Goal: Information Seeking & Learning: Find specific fact

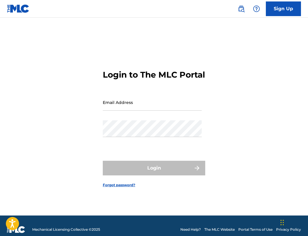
click at [150, 104] on input "Email Address" at bounding box center [152, 102] width 99 height 17
type input "[EMAIL_ADDRESS][DOMAIN_NAME]"
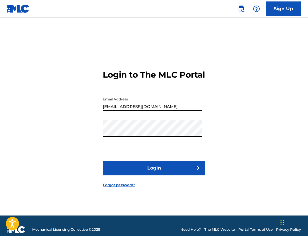
click at [103, 161] on button "Login" at bounding box center [154, 168] width 102 height 15
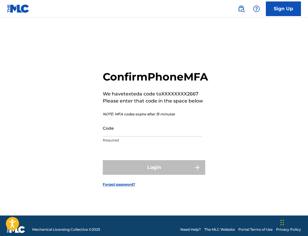
click at [140, 136] on input "Code" at bounding box center [152, 128] width 99 height 17
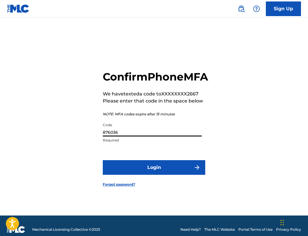
type input "876036"
click at [103, 160] on button "Login" at bounding box center [154, 167] width 102 height 15
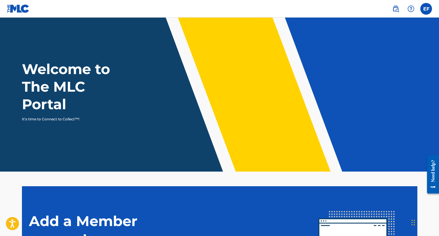
click at [308, 7] on label at bounding box center [427, 9] width 12 height 12
click at [308, 9] on input "EF [PERSON_NAME] [EMAIL_ADDRESS][DOMAIN_NAME] Notification Preferences Profile …" at bounding box center [426, 9] width 0 height 0
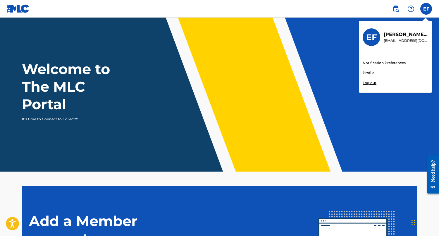
click at [308, 8] on img at bounding box center [395, 8] width 7 height 7
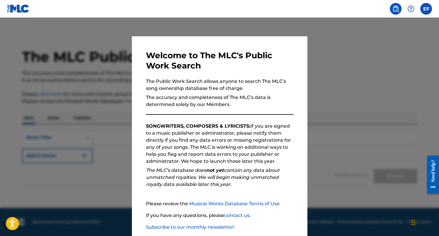
click at [308, 85] on div at bounding box center [219, 136] width 439 height 236
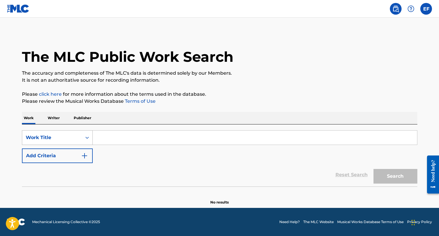
click at [72, 140] on div "Work Title" at bounding box center [52, 137] width 53 height 7
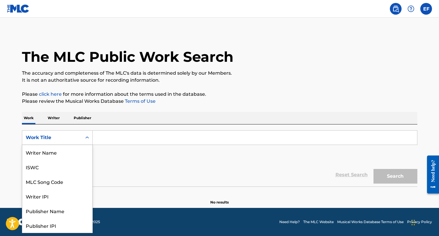
scroll to position [29, 0]
click at [108, 139] on input "Search Form" at bounding box center [255, 138] width 325 height 14
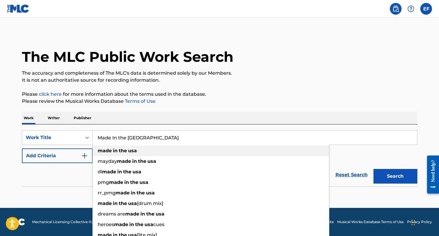
click at [113, 150] on strong "in" at bounding box center [115, 151] width 5 height 6
type input "made in the [GEOGRAPHIC_DATA]"
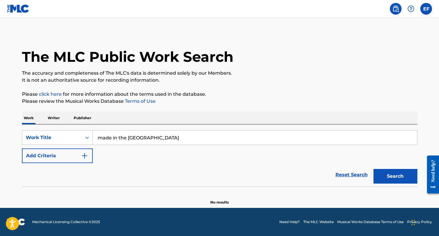
click at [308, 178] on button "Search" at bounding box center [396, 176] width 44 height 15
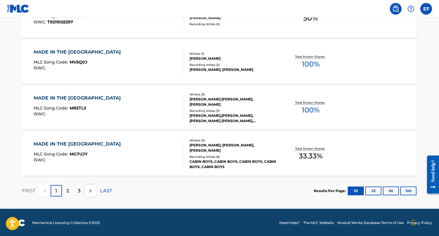
scroll to position [481, 0]
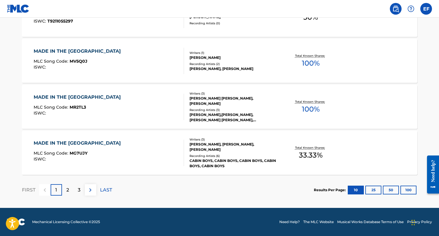
click at [67, 187] on p "2" at bounding box center [67, 189] width 3 height 7
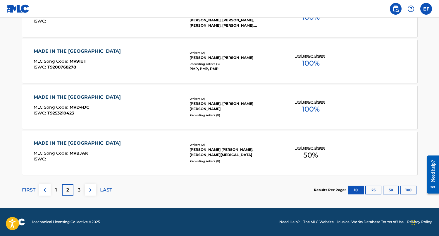
click at [78, 194] on div "3" at bounding box center [78, 189] width 11 height 11
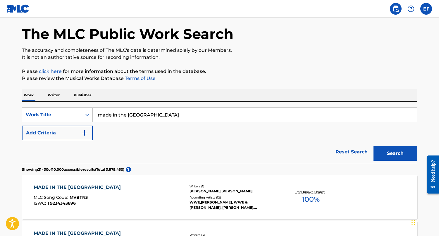
scroll to position [0, 0]
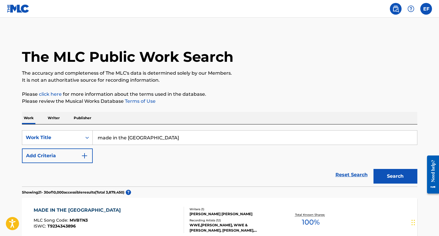
click at [77, 152] on button "Add Criteria" at bounding box center [57, 155] width 71 height 15
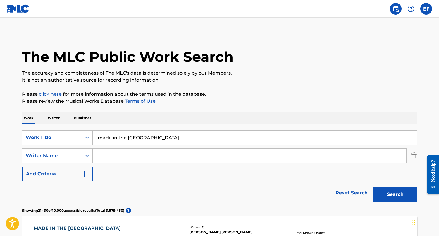
click at [77, 152] on div "Writer Name" at bounding box center [52, 155] width 53 height 7
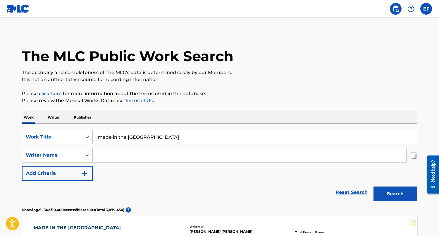
click at [124, 154] on input "Search Form" at bounding box center [250, 155] width 314 height 14
type input "[PERSON_NAME]"
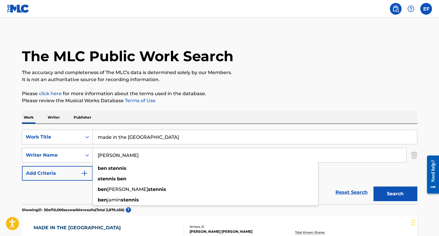
type input "[PERSON_NAME]"
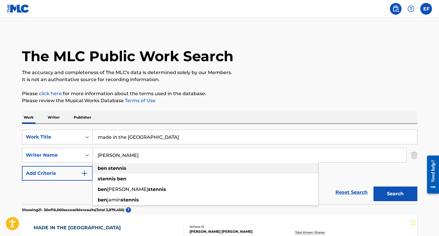
click at [131, 169] on div "[PERSON_NAME]" at bounding box center [206, 168] width 226 height 11
click at [308, 191] on button "Search" at bounding box center [396, 193] width 44 height 15
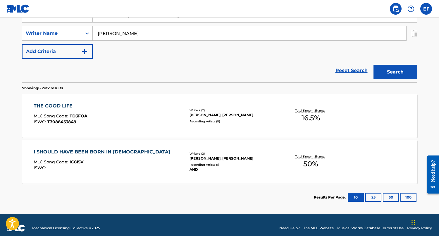
scroll to position [0, 0]
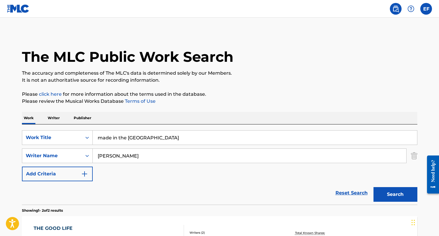
click at [119, 155] on input "[PERSON_NAME]" at bounding box center [250, 156] width 314 height 14
click at [308, 140] on input "made in the [GEOGRAPHIC_DATA]" at bounding box center [255, 138] width 325 height 14
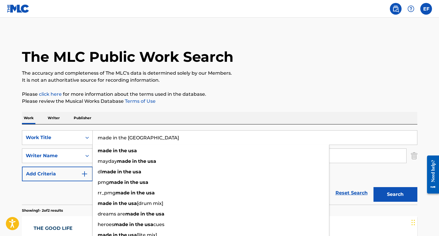
click at [308, 140] on input "made in the [GEOGRAPHIC_DATA]" at bounding box center [255, 138] width 325 height 14
click at [308, 157] on img "Search Form" at bounding box center [414, 155] width 6 height 15
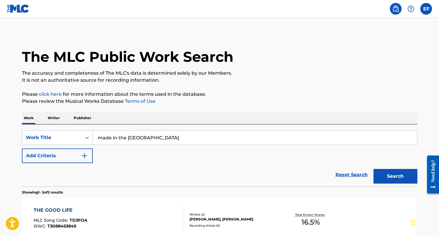
click at [308, 124] on div "Work Writer Publisher" at bounding box center [220, 118] width 396 height 12
click at [308, 138] on input "made in the [GEOGRAPHIC_DATA]" at bounding box center [255, 138] width 325 height 14
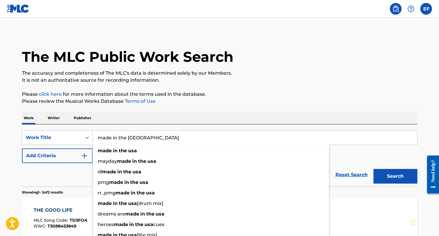
drag, startPoint x: 372, startPoint y: 144, endPoint x: 135, endPoint y: 132, distance: 236.8
click at [135, 132] on input "made in the [GEOGRAPHIC_DATA]" at bounding box center [255, 138] width 325 height 14
click at [75, 135] on div "Work Title" at bounding box center [52, 137] width 53 height 7
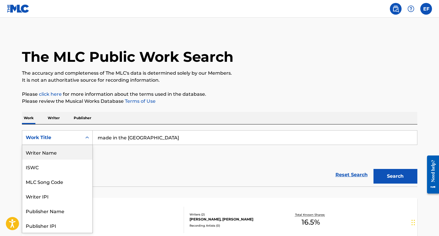
click at [57, 155] on div "Writer Name" at bounding box center [57, 152] width 70 height 15
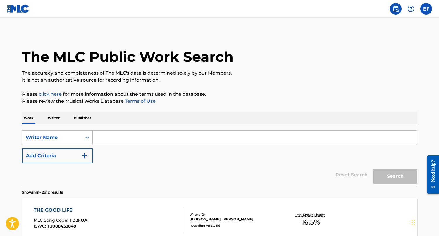
click at [114, 141] on input "Search Form" at bounding box center [255, 138] width 325 height 14
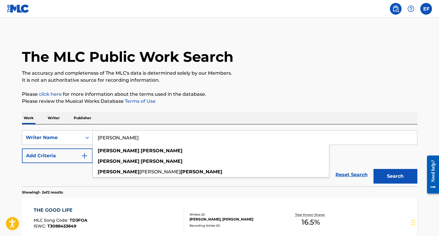
type input "[PERSON_NAME]"
click at [308, 169] on button "Search" at bounding box center [396, 176] width 44 height 15
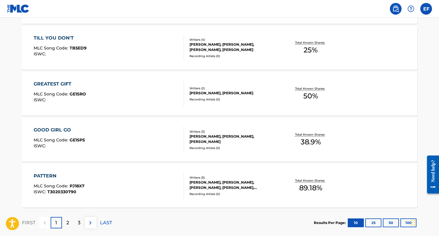
scroll to position [450, 0]
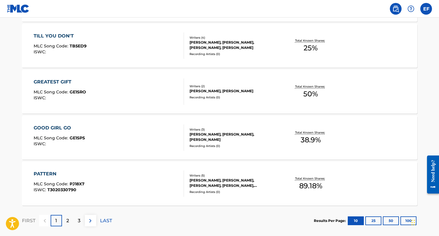
click at [68, 216] on div "2" at bounding box center [67, 220] width 11 height 11
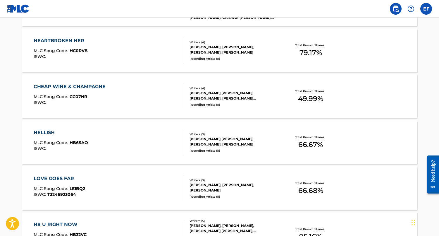
scroll to position [335, 0]
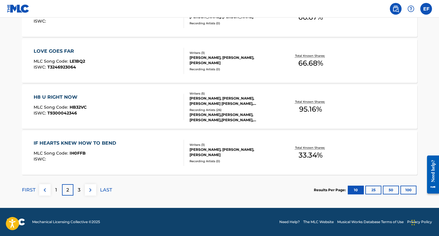
click at [90, 190] on img at bounding box center [90, 189] width 7 height 7
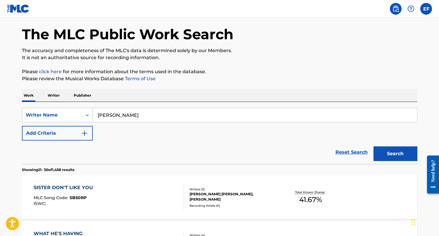
scroll to position [0, 0]
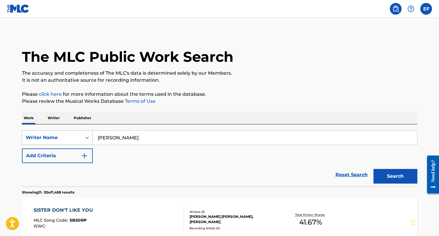
click at [81, 136] on div "Writer Name" at bounding box center [52, 137] width 60 height 11
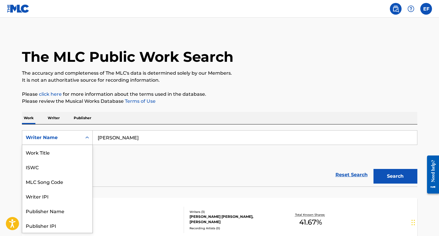
scroll to position [29, 0]
click at [116, 161] on div "SearchWithCriteria637c22c7-ccc4-4845-a12f-4697f11c4a61 Publisher Name, 5 of 8. …" at bounding box center [220, 146] width 396 height 33
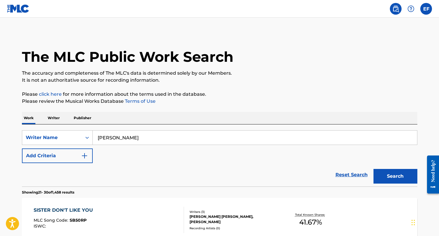
click at [60, 116] on p "Writer" at bounding box center [54, 118] width 16 height 12
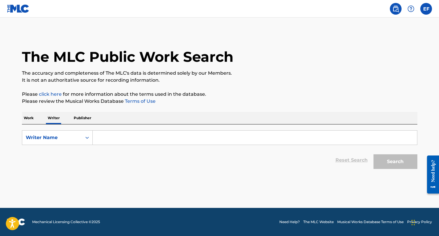
click at [116, 131] on input "Search Form" at bounding box center [255, 138] width 325 height 14
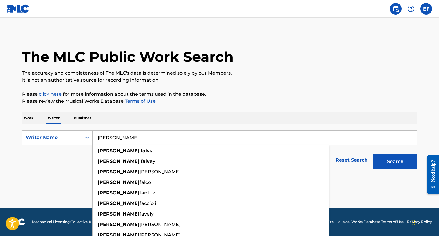
type input "[PERSON_NAME]"
click at [308, 154] on button "Search" at bounding box center [396, 161] width 44 height 15
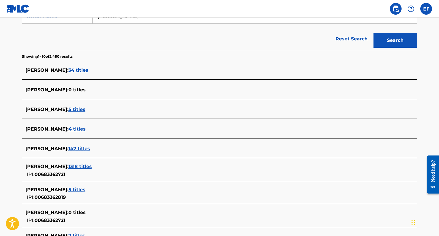
scroll to position [156, 0]
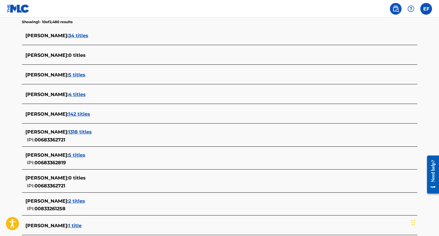
click at [92, 133] on span "1318 titles" at bounding box center [79, 132] width 23 height 6
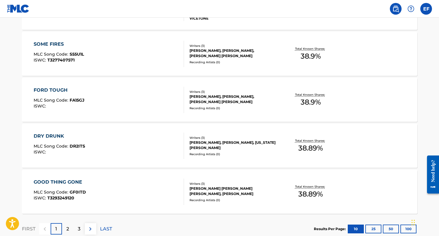
scroll to position [450, 0]
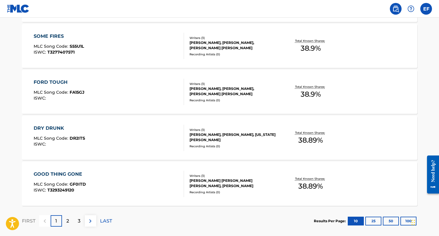
click at [91, 223] on img at bounding box center [90, 220] width 7 height 7
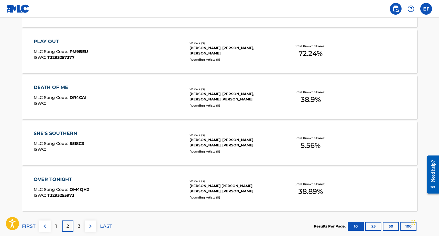
scroll to position [464, 0]
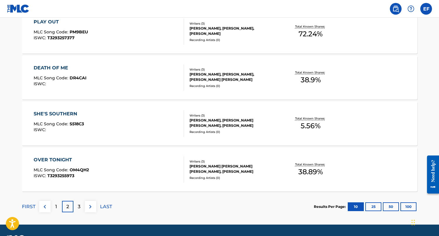
click at [79, 208] on p "3" at bounding box center [79, 206] width 3 height 7
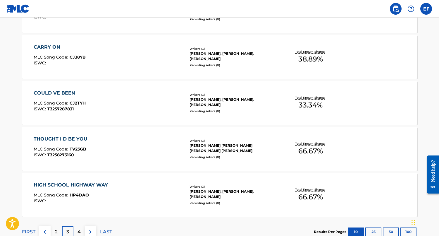
scroll to position [481, 0]
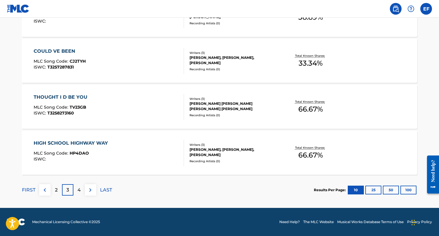
click at [79, 194] on div "4" at bounding box center [78, 189] width 11 height 11
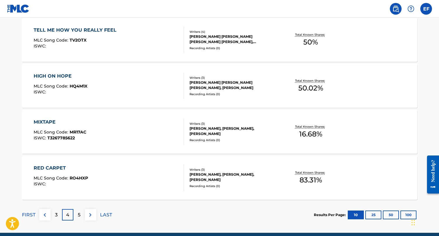
scroll to position [460, 0]
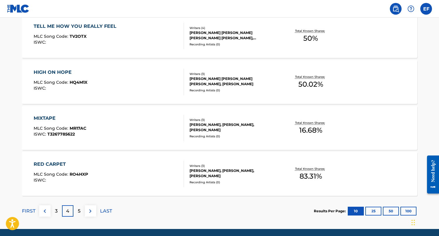
click at [76, 214] on div "5" at bounding box center [78, 210] width 11 height 11
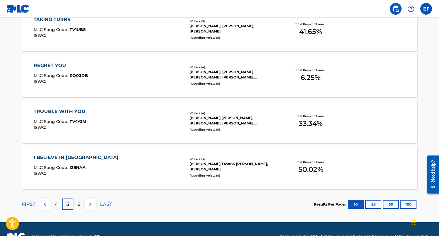
scroll to position [471, 0]
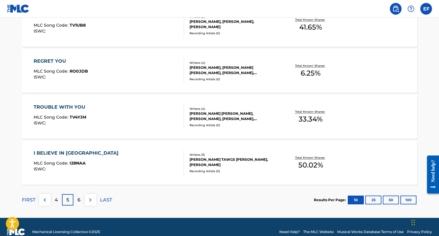
click at [77, 200] on div "6" at bounding box center [78, 199] width 11 height 11
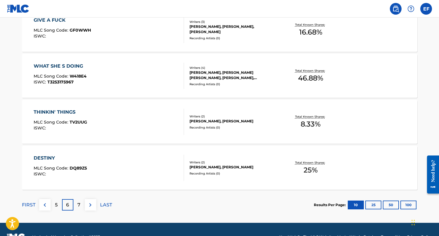
scroll to position [467, 0]
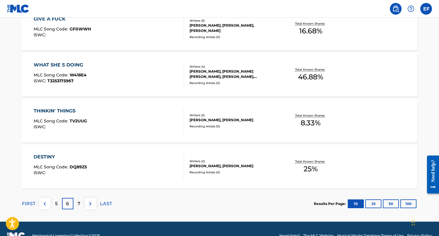
click at [80, 208] on div "7" at bounding box center [78, 203] width 11 height 11
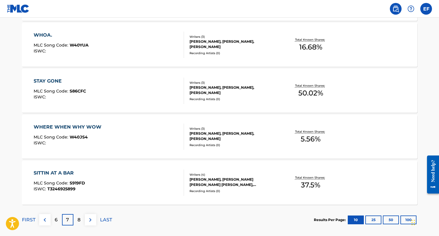
scroll to position [452, 0]
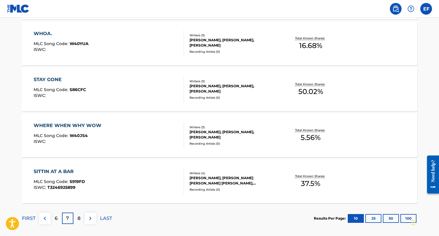
click at [75, 219] on div "8" at bounding box center [78, 217] width 11 height 11
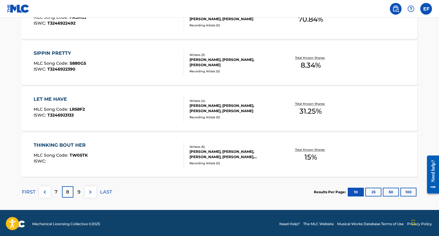
scroll to position [481, 0]
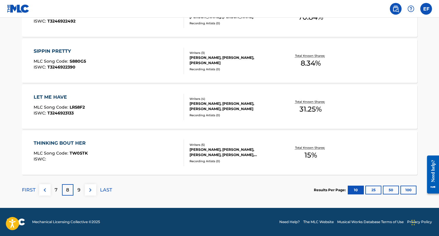
click at [81, 194] on div "9" at bounding box center [78, 189] width 11 height 11
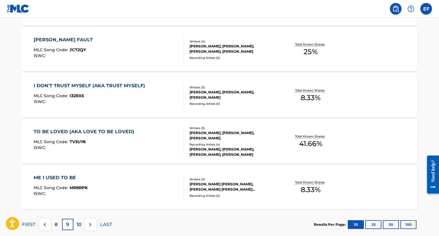
scroll to position [446, 0]
click at [79, 223] on p "10" at bounding box center [79, 224] width 5 height 7
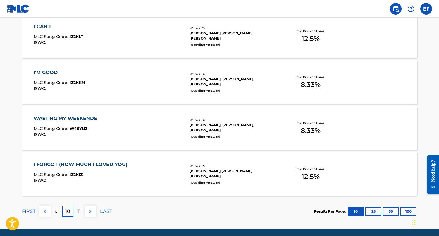
scroll to position [460, 0]
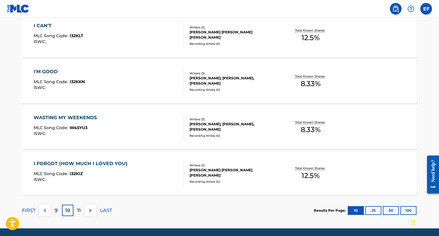
click at [80, 215] on div "11" at bounding box center [78, 210] width 11 height 11
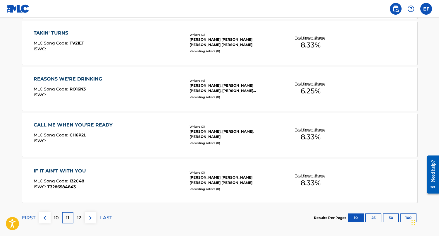
scroll to position [453, 0]
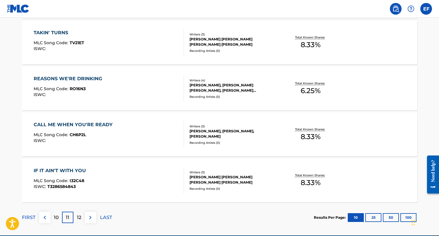
click at [79, 218] on p "12" at bounding box center [79, 217] width 4 height 7
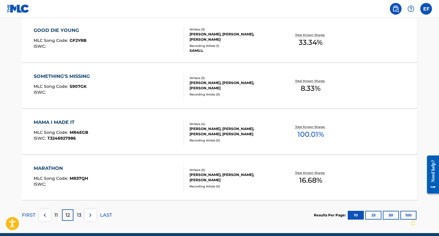
scroll to position [461, 0]
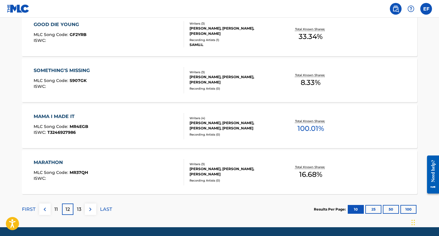
click at [80, 210] on p "13" at bounding box center [79, 209] width 4 height 7
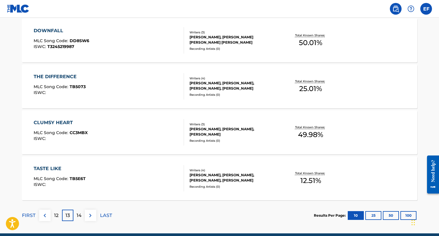
scroll to position [481, 0]
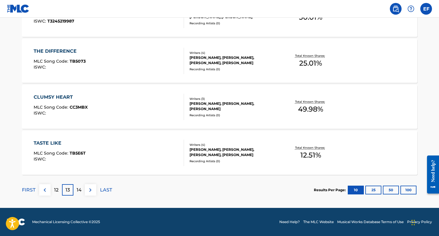
click at [80, 194] on div "14" at bounding box center [78, 189] width 11 height 11
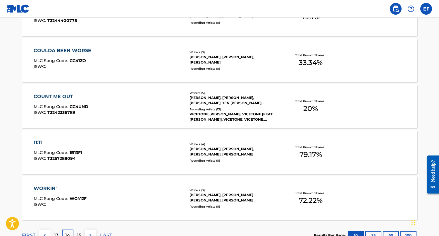
scroll to position [479, 0]
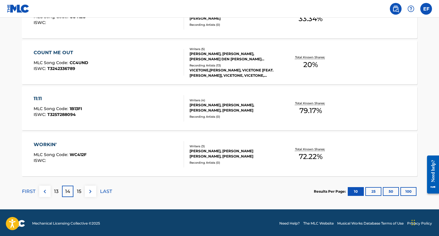
click at [82, 195] on div "15" at bounding box center [78, 191] width 11 height 11
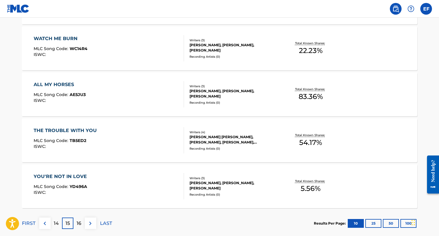
scroll to position [451, 0]
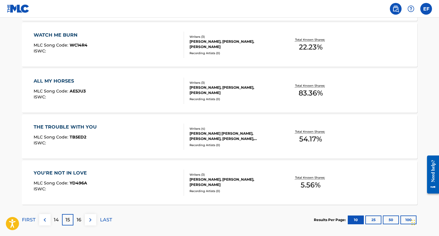
click at [80, 221] on p "16" at bounding box center [79, 219] width 5 height 7
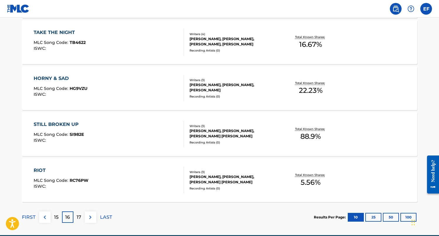
scroll to position [454, 0]
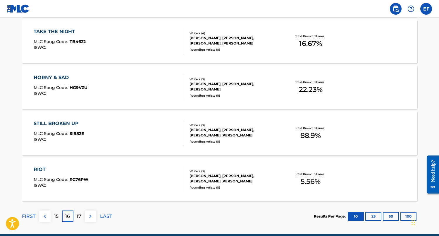
click at [83, 217] on div "17" at bounding box center [78, 215] width 11 height 11
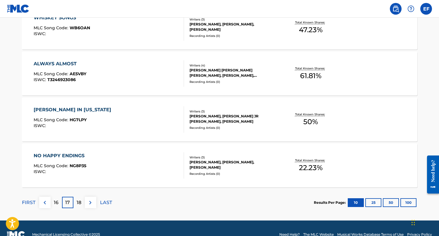
scroll to position [481, 0]
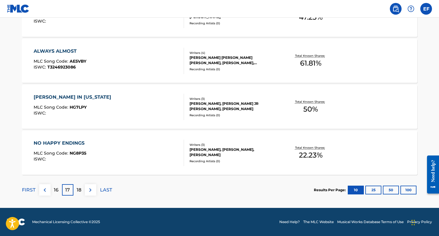
click at [82, 193] on div "18" at bounding box center [78, 189] width 11 height 11
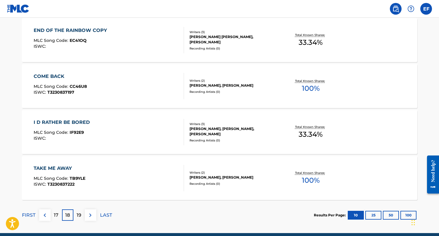
scroll to position [456, 0]
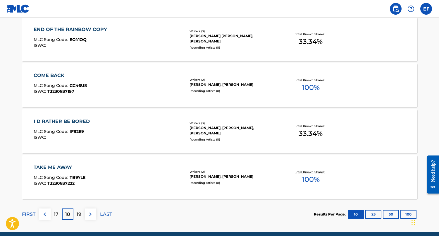
click at [78, 212] on p "19" at bounding box center [79, 214] width 5 height 7
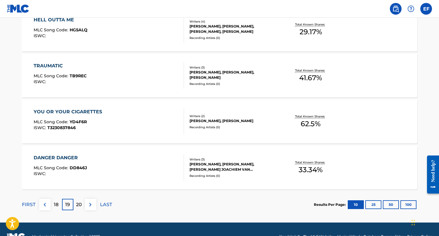
scroll to position [473, 0]
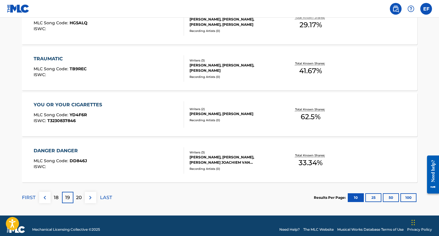
click at [82, 196] on div "20" at bounding box center [78, 197] width 11 height 11
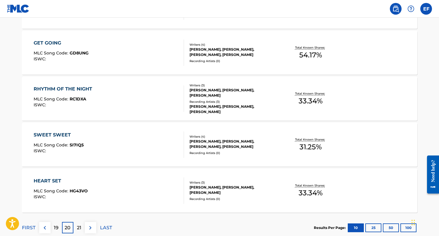
scroll to position [449, 0]
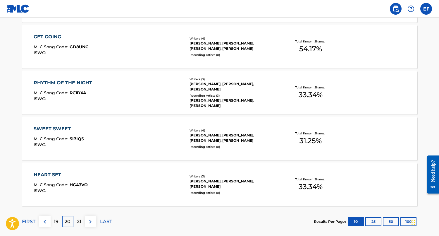
click at [77, 220] on p "21" at bounding box center [79, 221] width 4 height 7
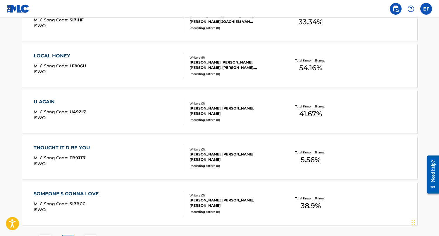
scroll to position [464, 0]
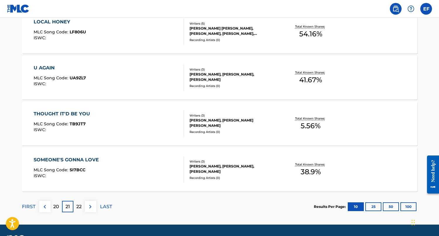
click at [81, 209] on p "22" at bounding box center [78, 206] width 5 height 7
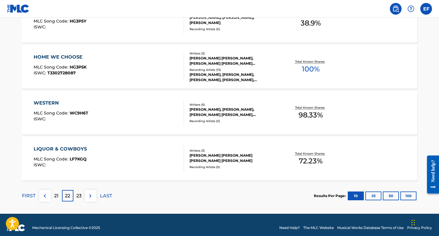
scroll to position [481, 0]
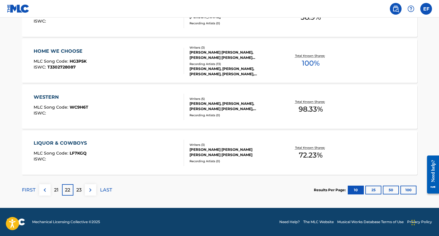
click at [77, 187] on p "23" at bounding box center [78, 189] width 5 height 7
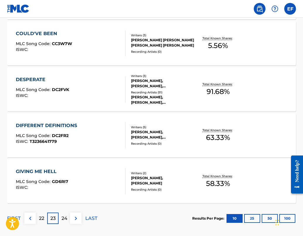
scroll to position [452, 0]
click at [65, 221] on p "24" at bounding box center [64, 218] width 6 height 7
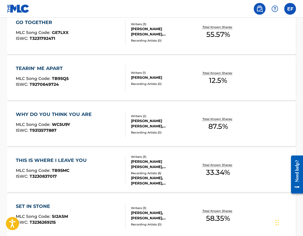
scroll to position [418, 0]
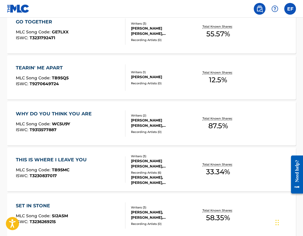
click at [87, 122] on div "MLC Song Code : WC5U9Y" at bounding box center [55, 125] width 79 height 6
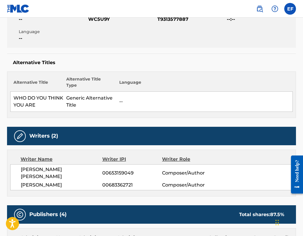
scroll to position [119, 0]
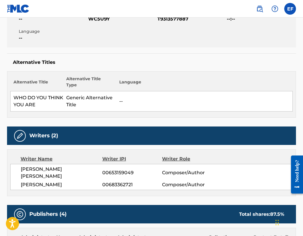
click at [74, 181] on span "[PERSON_NAME]" at bounding box center [61, 184] width 81 height 7
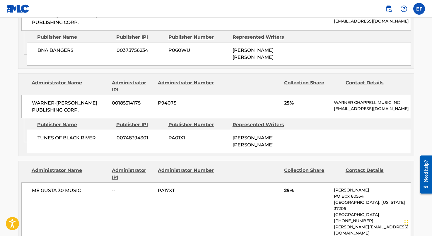
scroll to position [408, 0]
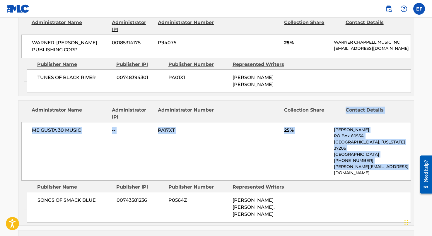
drag, startPoint x: 376, startPoint y: 152, endPoint x: 334, endPoint y: 103, distance: 64.2
click at [308, 103] on div "Administrator Name Administrator IPI Administrator Number Collection Share Cont…" at bounding box center [215, 141] width 395 height 80
click at [308, 133] on p "PO Box 60554," at bounding box center [372, 136] width 76 height 6
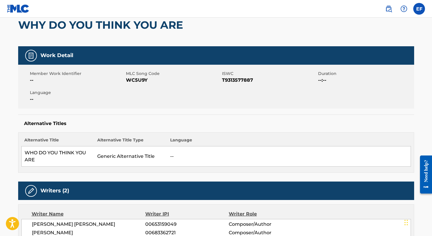
scroll to position [0, 0]
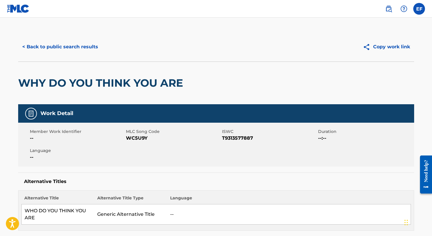
click at [61, 52] on button "< Back to public search results" at bounding box center [60, 47] width 84 height 15
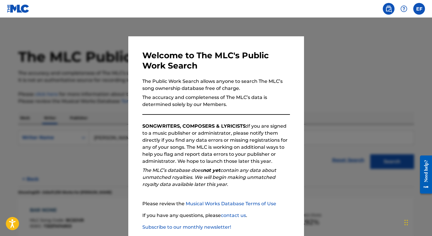
click at [96, 96] on div at bounding box center [216, 136] width 432 height 236
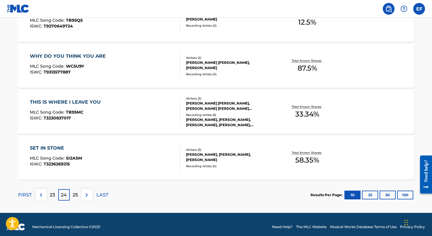
scroll to position [481, 0]
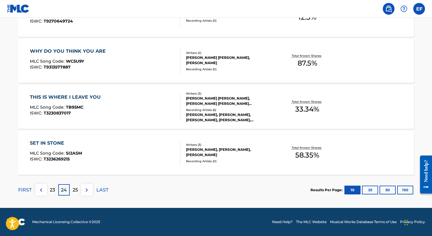
click at [77, 190] on p "25" at bounding box center [75, 189] width 5 height 7
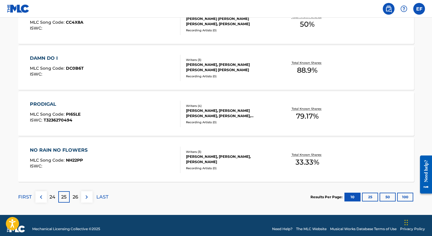
scroll to position [474, 0]
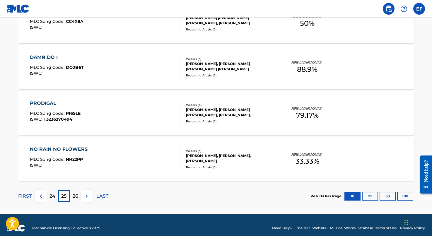
click at [74, 199] on p "26" at bounding box center [76, 196] width 6 height 7
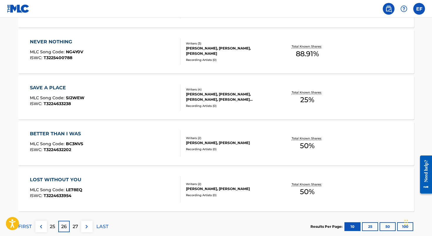
scroll to position [451, 0]
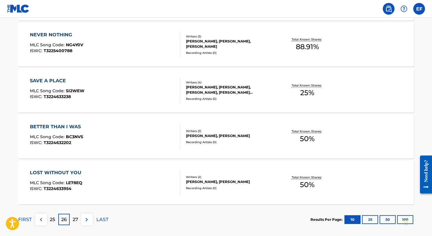
click at [76, 220] on p "27" at bounding box center [76, 219] width 6 height 7
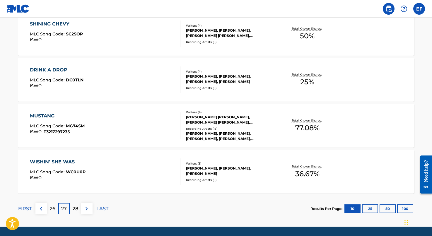
scroll to position [464, 0]
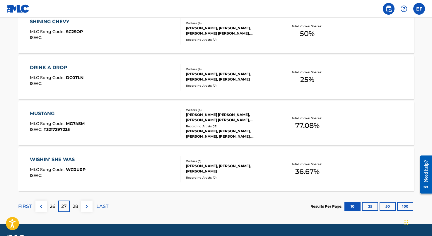
click at [79, 205] on div "28" at bounding box center [75, 205] width 11 height 11
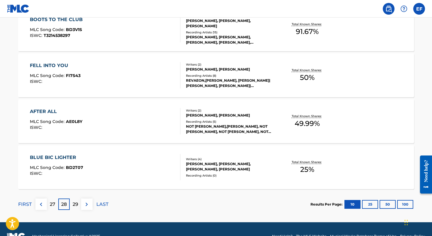
scroll to position [467, 0]
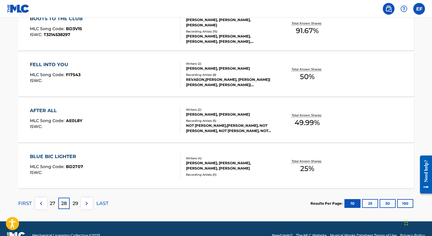
click at [79, 205] on div "29" at bounding box center [75, 203] width 11 height 11
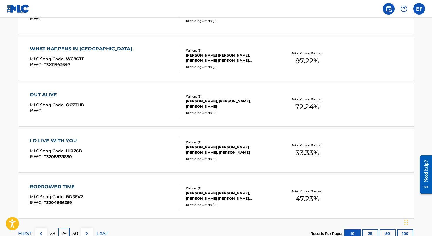
scroll to position [466, 0]
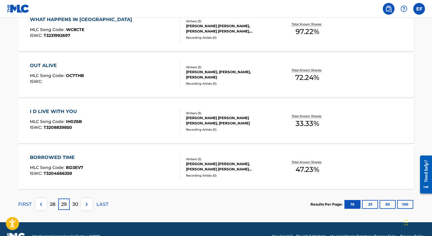
click at [75, 202] on p "30" at bounding box center [75, 204] width 6 height 7
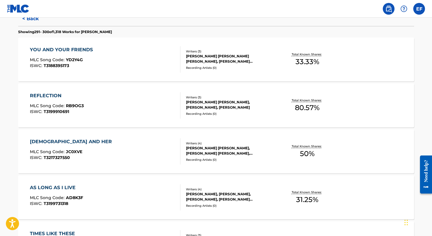
scroll to position [0, 0]
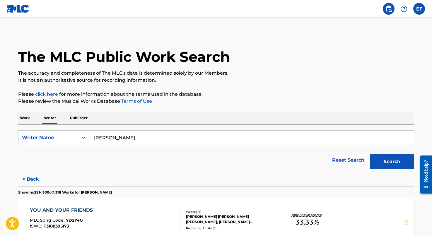
click at [110, 138] on input "[PERSON_NAME]" at bounding box center [251, 138] width 325 height 14
type input "rocky block"
click at [308, 154] on button "Search" at bounding box center [392, 161] width 44 height 15
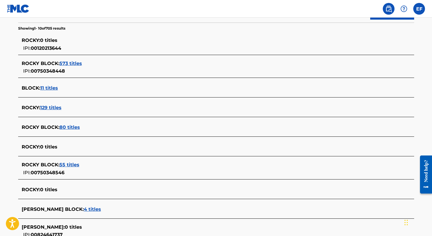
scroll to position [141, 0]
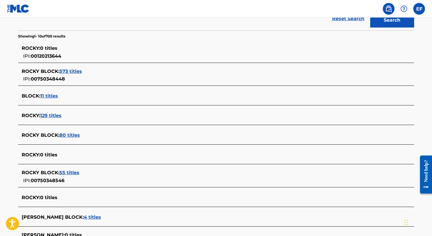
click at [70, 71] on span "573 titles" at bounding box center [70, 71] width 23 height 6
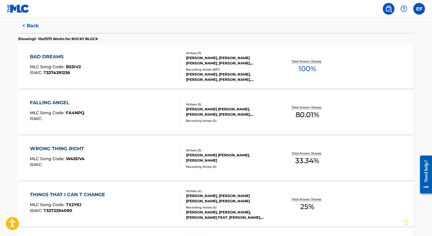
scroll to position [156, 0]
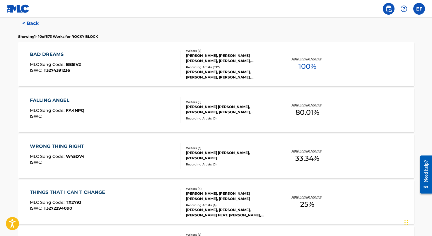
click at [143, 98] on div "FALLING ANGEL MLC Song Code : FA4NPQ ISWC :" at bounding box center [105, 110] width 150 height 26
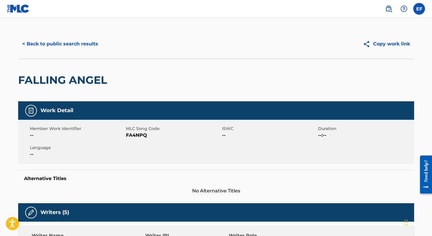
scroll to position [3, 0]
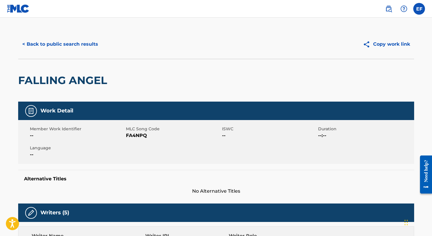
click at [86, 40] on button "< Back to public search results" at bounding box center [60, 44] width 84 height 15
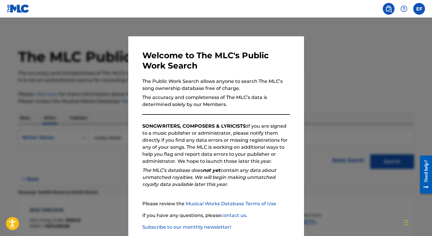
click at [120, 128] on div at bounding box center [216, 136] width 432 height 236
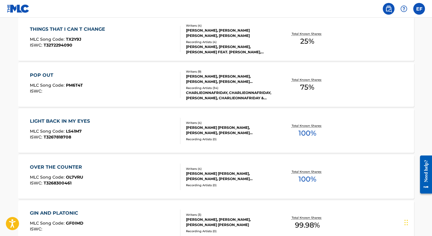
scroll to position [328, 0]
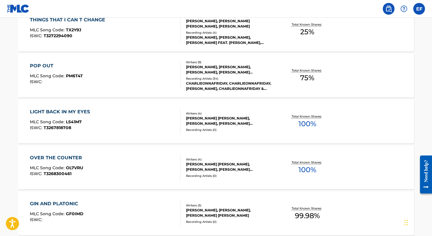
click at [151, 127] on div "LIGHT BACK IN MY EYES MLC Song Code : LS41M7 ISWC : T3267818708" at bounding box center [105, 121] width 150 height 26
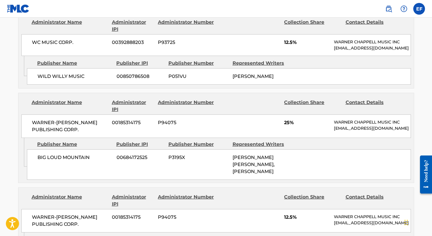
scroll to position [795, 0]
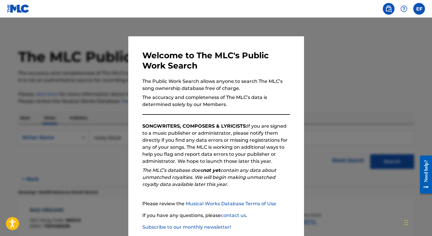
click at [49, 115] on div at bounding box center [216, 136] width 432 height 236
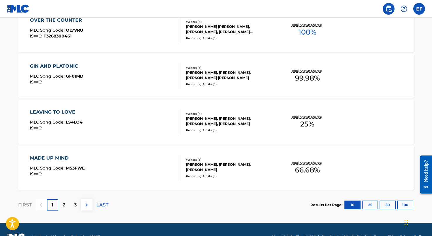
scroll to position [466, 0]
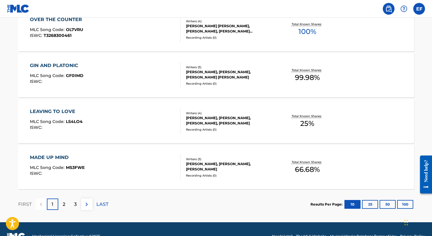
click at [63, 208] on p "2" at bounding box center [64, 204] width 3 height 7
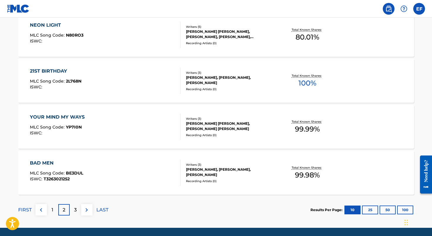
scroll to position [462, 0]
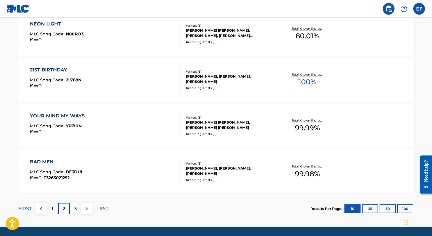
click at [78, 212] on div "3" at bounding box center [75, 208] width 11 height 11
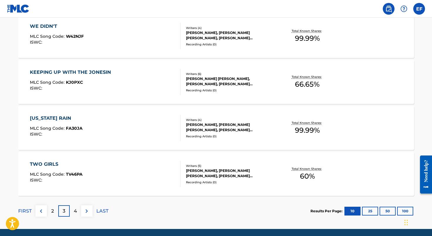
scroll to position [460, 0]
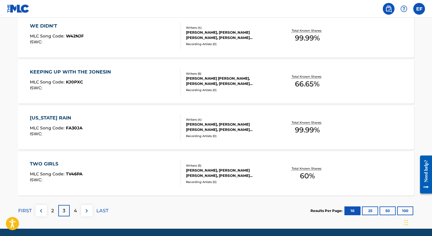
click at [143, 141] on div "[US_STATE] RAIN MLC Song Code : FA30JA ISWC : Writers ( 4 ) [PERSON_NAME], [PER…" at bounding box center [216, 128] width 396 height 44
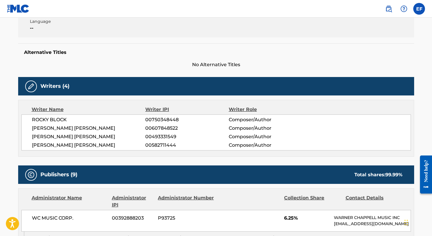
scroll to position [131, 0]
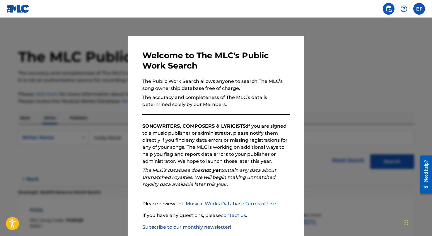
click at [107, 176] on div at bounding box center [216, 136] width 432 height 236
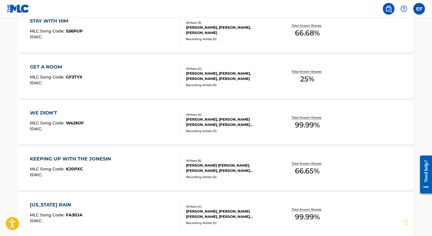
scroll to position [481, 0]
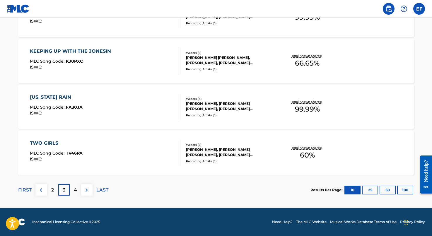
click at [126, 153] on div "TWO GIRLS MLC Song Code : TV46PA ISWC :" at bounding box center [105, 153] width 150 height 26
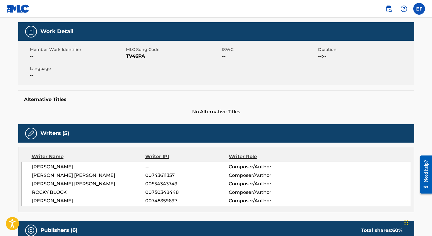
scroll to position [188, 0]
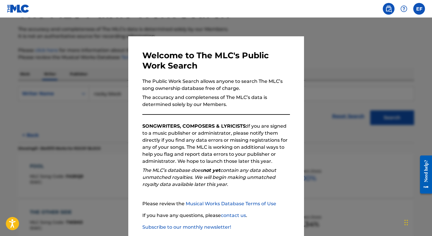
click at [62, 146] on div at bounding box center [216, 136] width 432 height 236
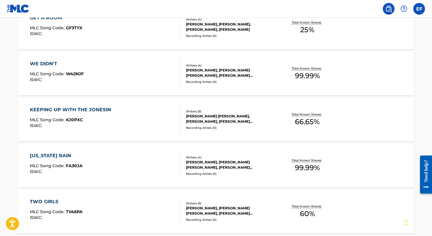
scroll to position [481, 0]
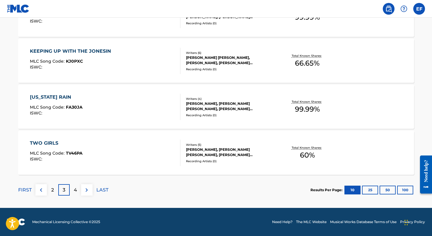
click at [73, 187] on div "4" at bounding box center [75, 189] width 11 height 11
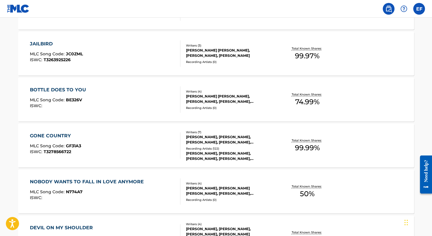
scroll to position [351, 0]
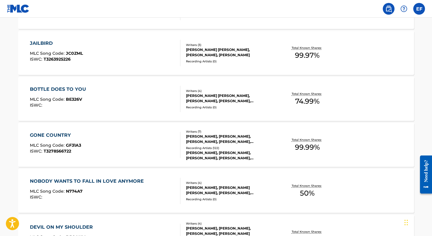
click at [120, 107] on div "BOTTLE DOES TO YOU MLC Song Code : BE326V ISWC :" at bounding box center [105, 99] width 150 height 26
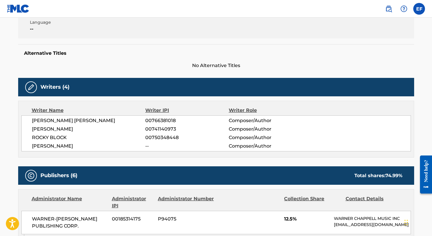
scroll to position [119, 0]
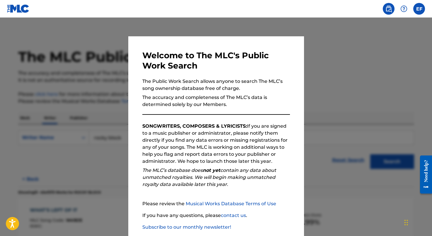
click at [116, 175] on div at bounding box center [216, 136] width 432 height 236
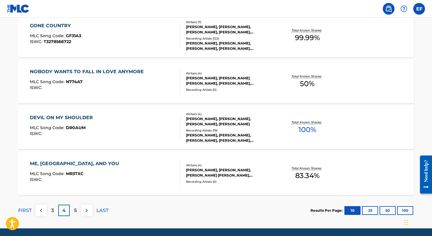
scroll to position [470, 0]
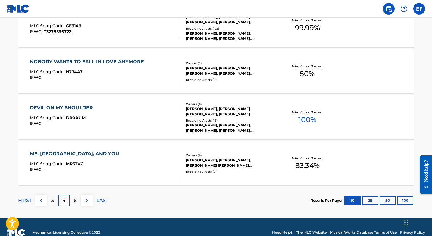
click at [78, 204] on div "5" at bounding box center [75, 200] width 11 height 11
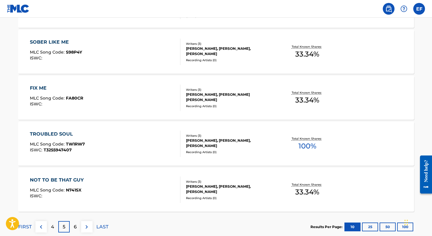
scroll to position [444, 0]
click at [74, 224] on p "6" at bounding box center [75, 226] width 3 height 7
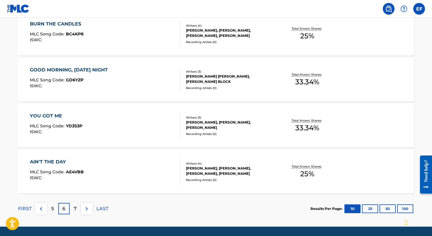
scroll to position [464, 0]
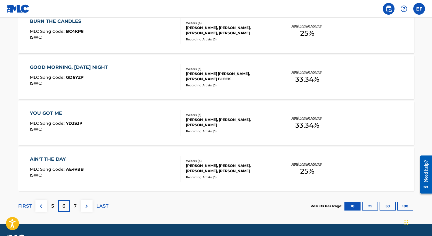
click at [74, 204] on p "7" at bounding box center [75, 206] width 3 height 7
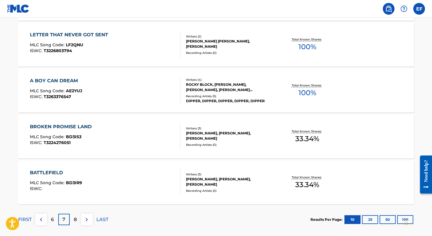
scroll to position [458, 0]
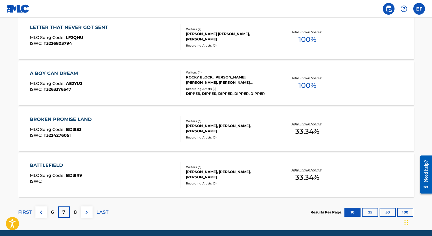
click at [73, 212] on div "8" at bounding box center [75, 211] width 11 height 11
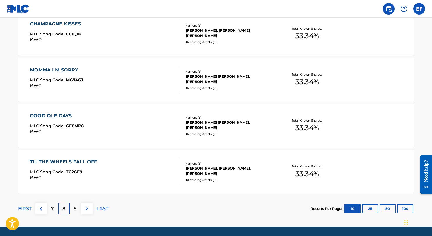
scroll to position [463, 0]
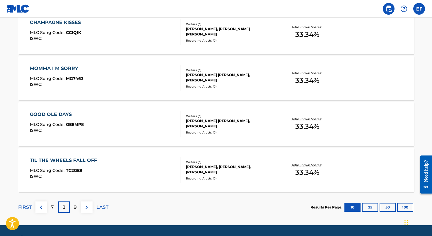
click at [78, 206] on div "9" at bounding box center [75, 206] width 11 height 11
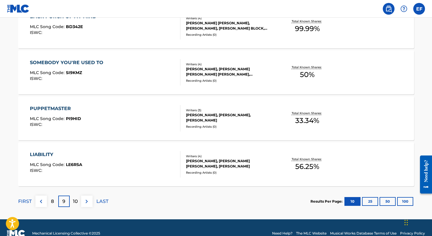
scroll to position [470, 0]
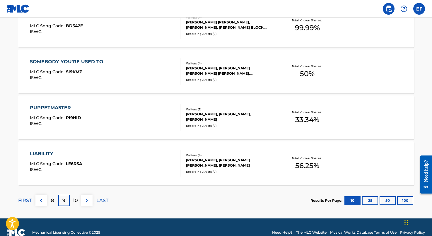
click at [79, 201] on div "10" at bounding box center [75, 200] width 11 height 11
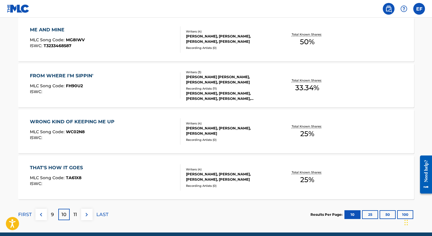
scroll to position [460, 0]
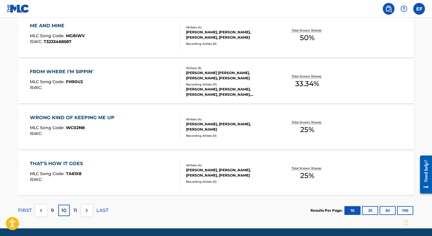
click at [74, 210] on p "11" at bounding box center [75, 210] width 4 height 7
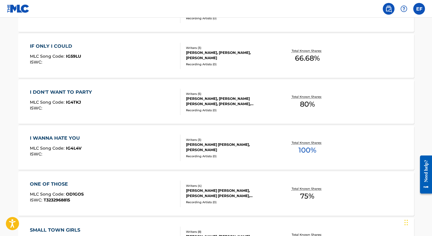
scroll to position [397, 0]
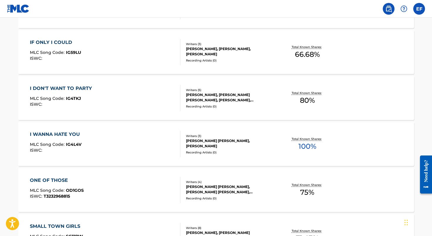
click at [163, 210] on div "ONE OF THOSE MLC Song Code : OD1GOS ISWC : T3232968815 Writers ( 4 ) [PERSON_NA…" at bounding box center [216, 190] width 396 height 44
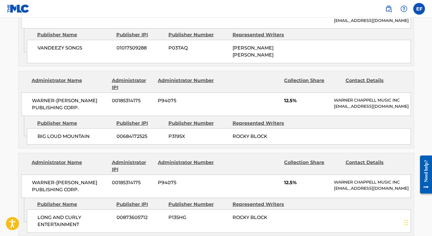
scroll to position [658, 0]
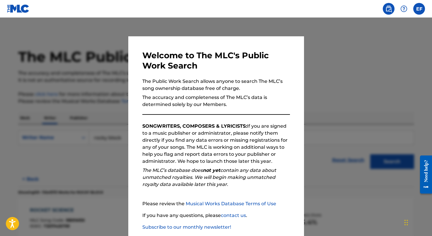
click at [104, 139] on div at bounding box center [216, 136] width 432 height 236
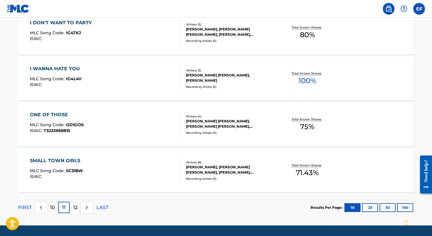
scroll to position [462, 0]
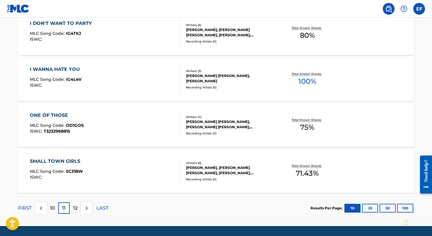
click at [78, 204] on div "12" at bounding box center [75, 207] width 11 height 11
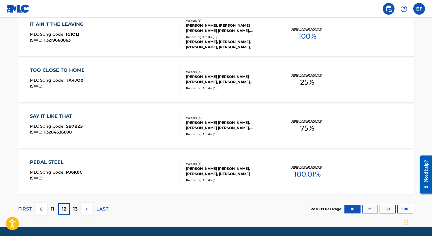
scroll to position [465, 0]
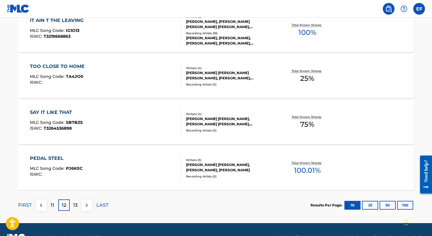
click at [76, 205] on p "13" at bounding box center [75, 205] width 4 height 7
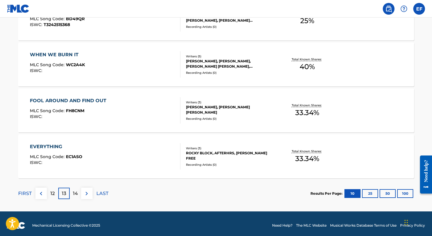
scroll to position [481, 0]
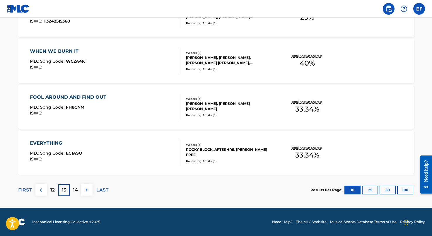
click at [79, 191] on div "14" at bounding box center [75, 189] width 11 height 11
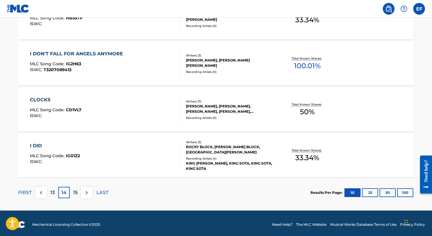
scroll to position [479, 0]
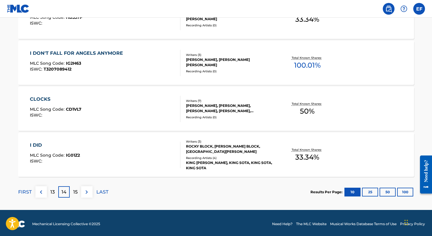
click at [76, 191] on p "15" at bounding box center [75, 191] width 4 height 7
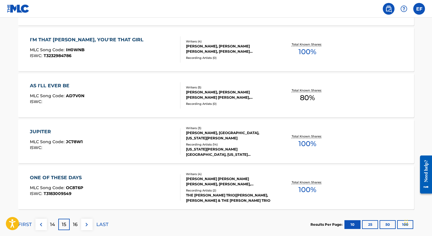
scroll to position [455, 0]
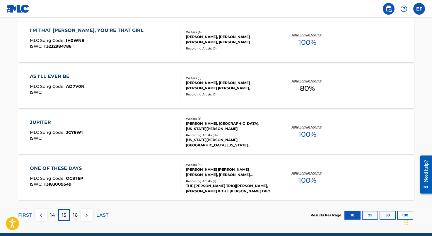
click at [77, 217] on p "16" at bounding box center [75, 215] width 5 height 7
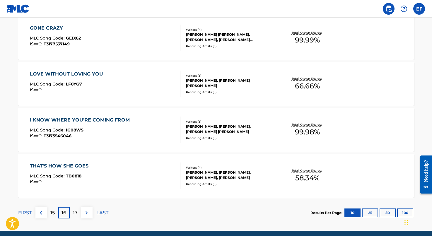
scroll to position [459, 0]
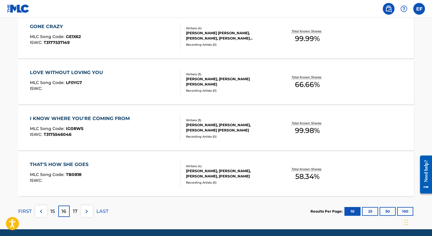
click at [77, 214] on p "17" at bounding box center [75, 211] width 5 height 7
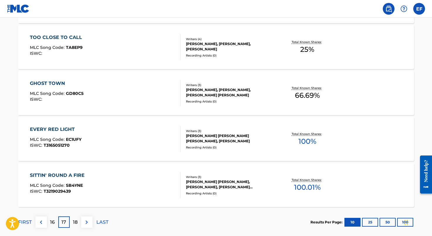
scroll to position [450, 0]
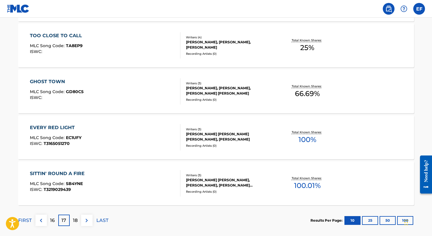
click at [73, 218] on p "18" at bounding box center [75, 220] width 5 height 7
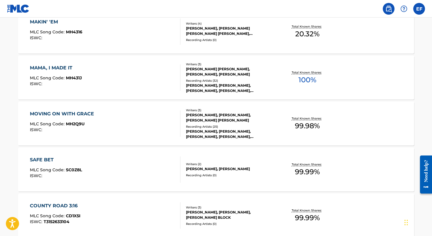
scroll to position [481, 0]
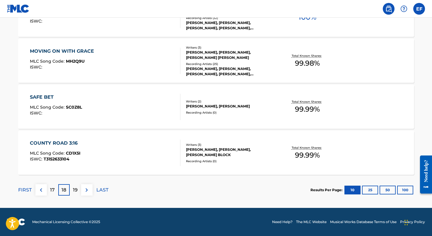
click at [78, 189] on div "19" at bounding box center [75, 189] width 11 height 11
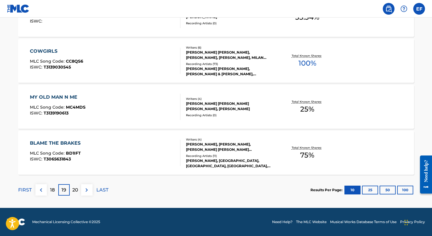
click at [80, 190] on div "20" at bounding box center [75, 189] width 11 height 11
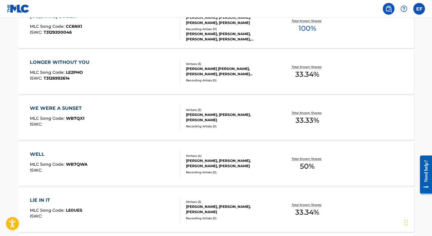
scroll to position [445, 0]
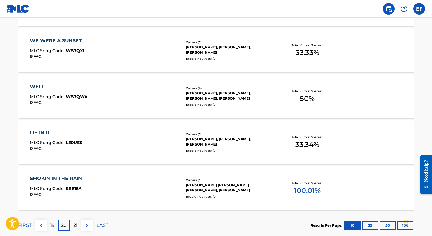
click at [79, 226] on div "21" at bounding box center [75, 225] width 11 height 11
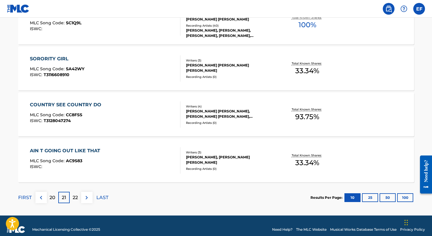
scroll to position [481, 0]
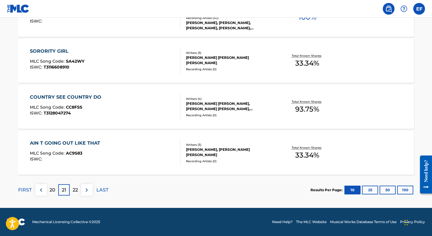
click at [80, 188] on div "22" at bounding box center [75, 189] width 11 height 11
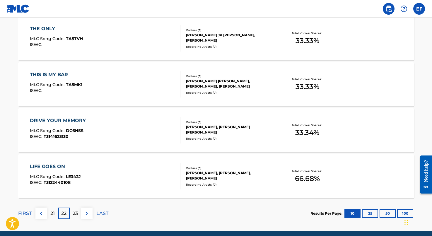
scroll to position [460, 0]
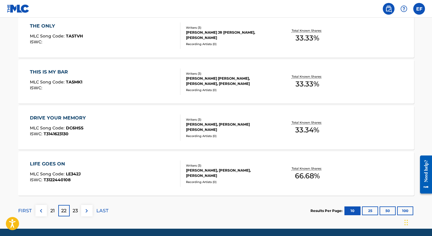
click at [74, 211] on p "23" at bounding box center [75, 210] width 5 height 7
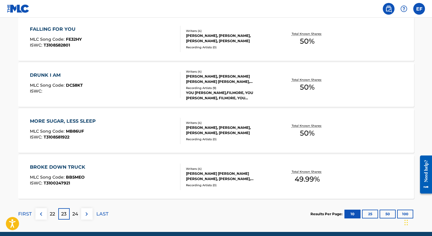
scroll to position [481, 0]
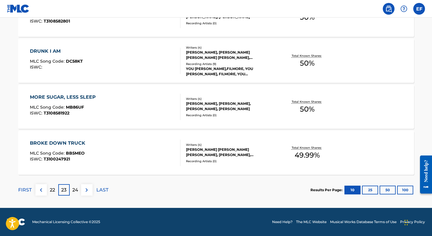
click at [75, 190] on p "24" at bounding box center [75, 189] width 6 height 7
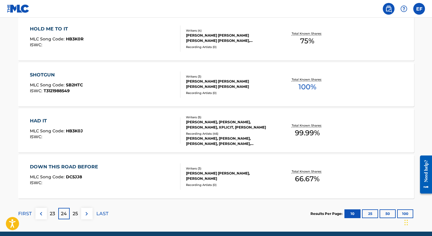
scroll to position [458, 0]
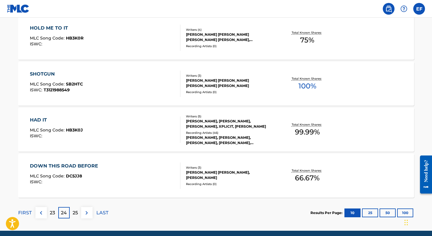
click at [76, 212] on p "25" at bounding box center [75, 212] width 5 height 7
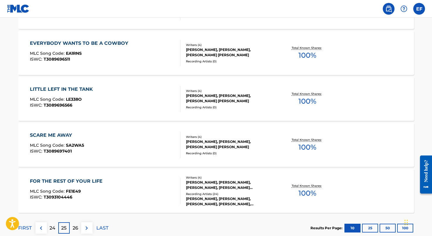
scroll to position [462, 0]
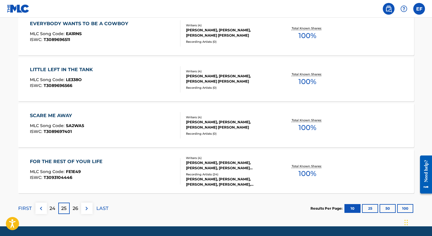
click at [75, 208] on p "26" at bounding box center [76, 208] width 6 height 7
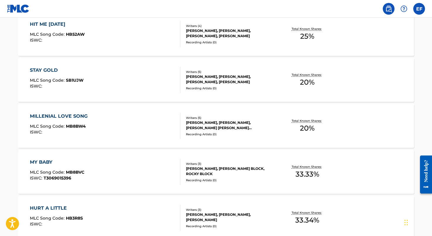
scroll to position [460, 0]
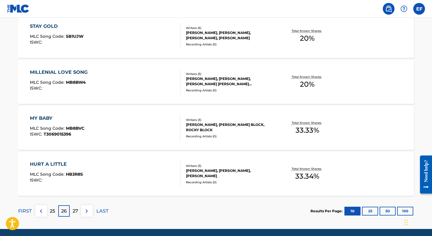
click at [76, 214] on p "27" at bounding box center [76, 211] width 6 height 7
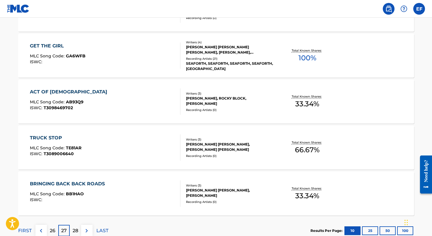
scroll to position [481, 0]
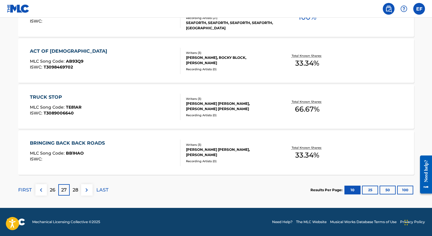
click at [77, 192] on p "28" at bounding box center [76, 189] width 6 height 7
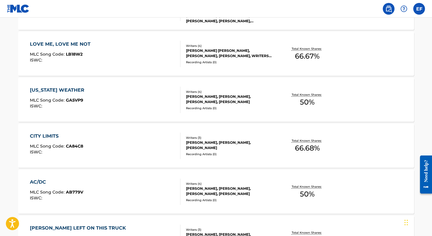
scroll to position [479, 0]
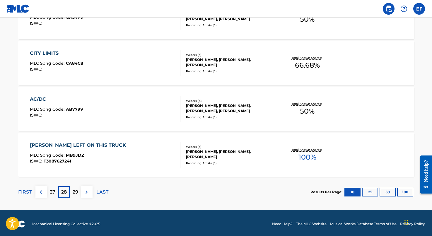
click at [78, 194] on div "29" at bounding box center [75, 191] width 11 height 11
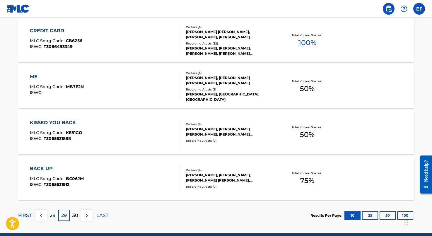
scroll to position [461, 0]
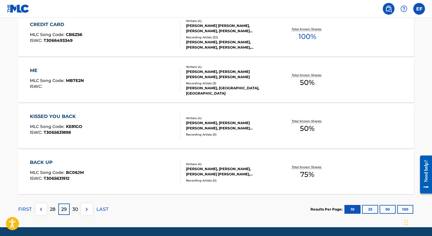
click at [73, 207] on p "30" at bounding box center [75, 209] width 6 height 7
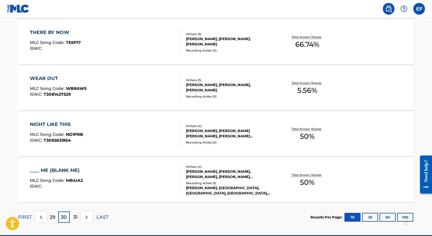
scroll to position [454, 0]
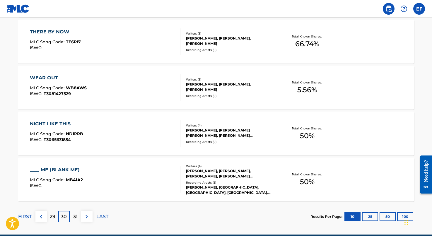
click at [77, 216] on p "31" at bounding box center [75, 216] width 4 height 7
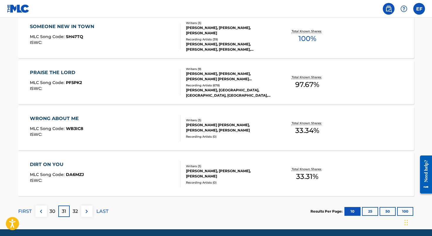
scroll to position [460, 0]
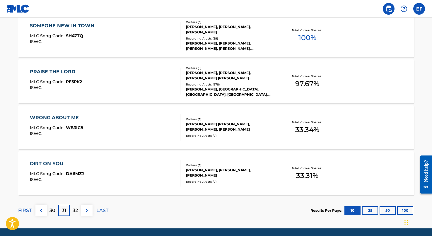
click at [76, 211] on p "32" at bounding box center [75, 210] width 5 height 7
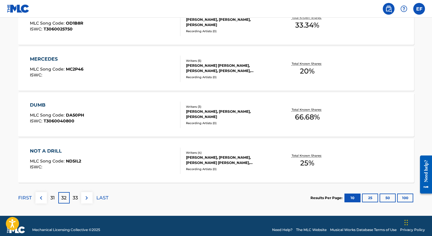
scroll to position [481, 0]
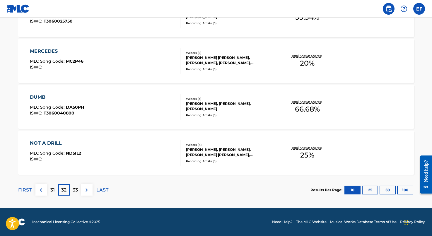
click at [78, 188] on div "33" at bounding box center [75, 189] width 11 height 11
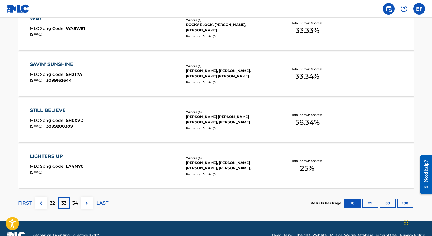
scroll to position [468, 0]
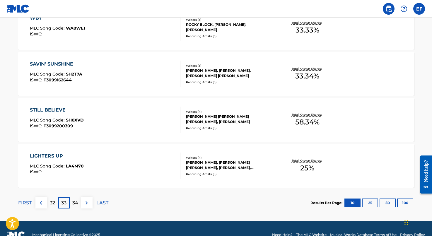
click at [78, 204] on p "34" at bounding box center [75, 202] width 6 height 7
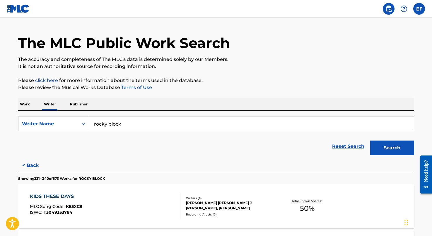
scroll to position [0, 0]
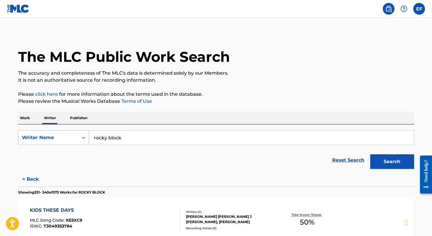
click at [48, 136] on div "Writer Name" at bounding box center [48, 137] width 53 height 7
click at [138, 140] on input "rocky block" at bounding box center [251, 138] width 325 height 14
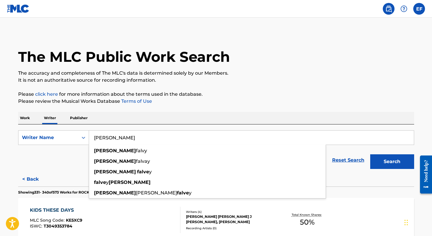
type input "[PERSON_NAME]"
click at [308, 154] on button "Search" at bounding box center [392, 161] width 44 height 15
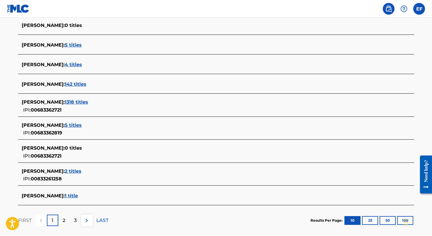
scroll to position [188, 0]
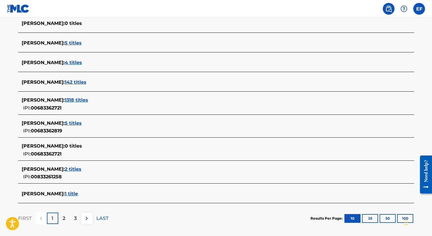
click at [88, 102] on span "1318 titles" at bounding box center [76, 100] width 23 height 6
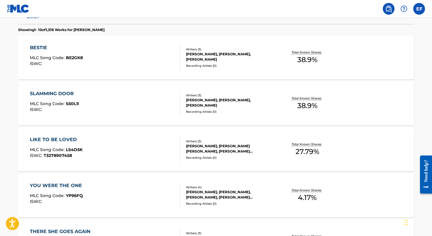
scroll to position [0, 0]
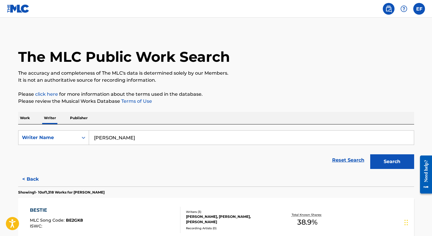
click at [68, 118] on p "Publisher" at bounding box center [78, 118] width 21 height 12
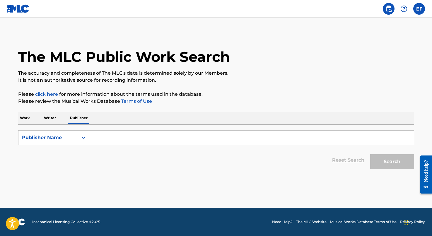
click at [89, 138] on input "Search Form" at bounding box center [251, 138] width 325 height 14
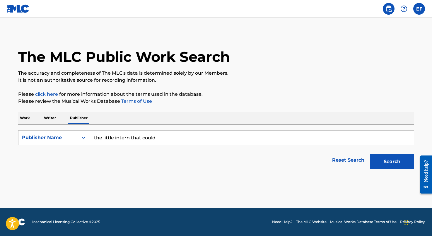
type input "the little intern that could"
click at [308, 161] on button "Search" at bounding box center [392, 161] width 44 height 15
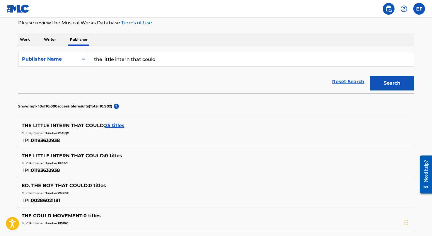
scroll to position [80, 0]
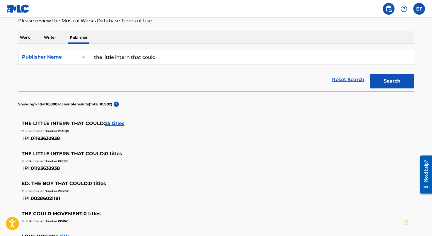
click at [116, 122] on span "25 titles" at bounding box center [115, 124] width 20 height 6
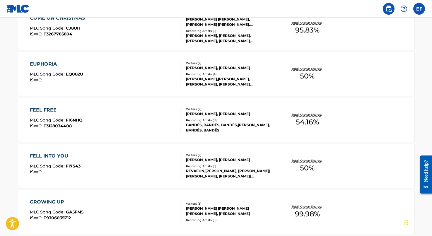
scroll to position [465, 0]
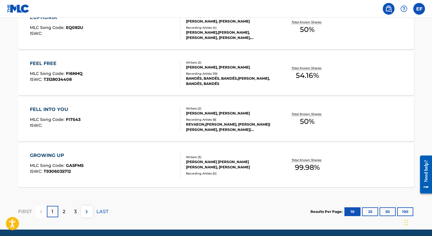
click at [66, 212] on div "2" at bounding box center [63, 211] width 11 height 11
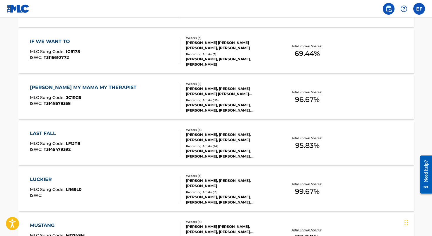
scroll to position [317, 0]
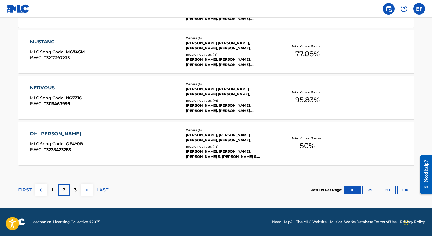
click at [79, 190] on div "3" at bounding box center [75, 189] width 11 height 11
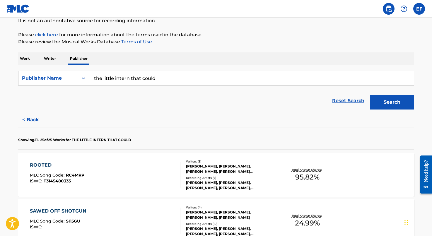
scroll to position [0, 0]
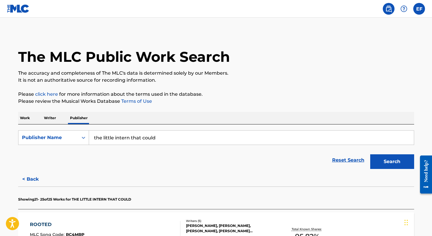
click at [128, 144] on input "the little intern that could" at bounding box center [251, 138] width 325 height 14
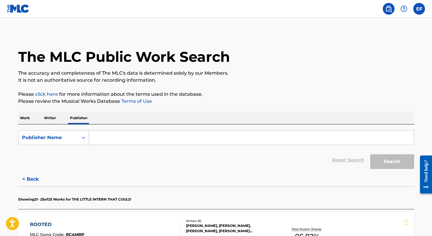
click at [55, 124] on p "Writer" at bounding box center [50, 118] width 16 height 12
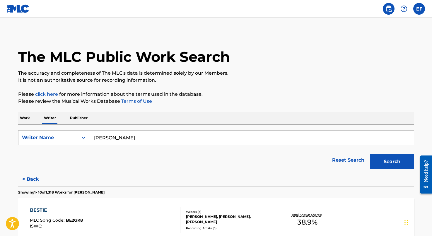
click at [109, 138] on input "[PERSON_NAME]" at bounding box center [251, 138] width 325 height 14
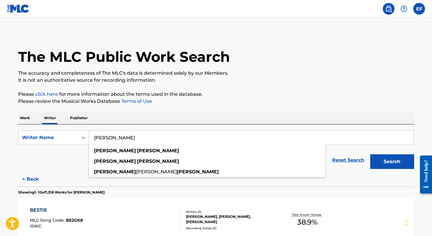
click at [120, 138] on input "[PERSON_NAME]" at bounding box center [251, 138] width 325 height 14
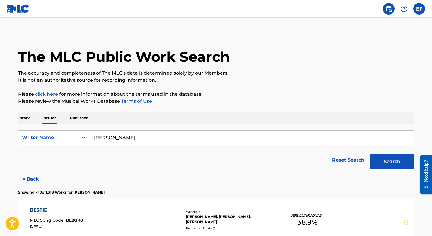
click at [45, 148] on form "SearchWithCriteria482b7efd-1c44-4856-b001-8166449ebd5a Writer Name [PERSON_NAME…" at bounding box center [216, 151] width 396 height 42
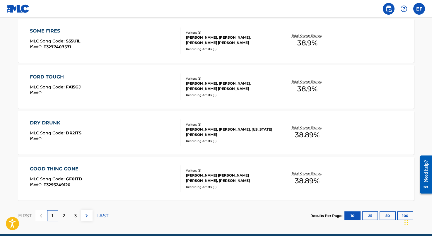
scroll to position [481, 0]
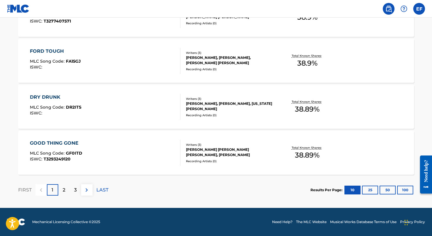
click at [66, 193] on div "2" at bounding box center [63, 189] width 11 height 11
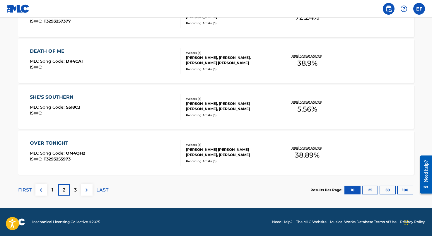
click at [71, 193] on div "3" at bounding box center [75, 189] width 11 height 11
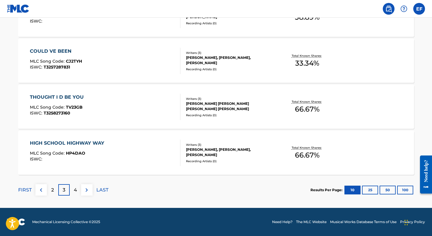
click at [71, 193] on div "4" at bounding box center [75, 189] width 11 height 11
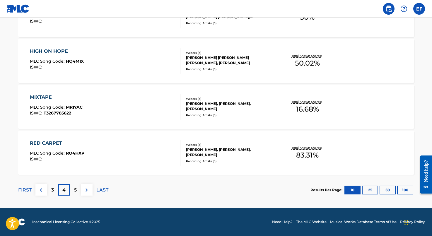
click at [74, 191] on p "5" at bounding box center [75, 189] width 3 height 7
